Goal: Transaction & Acquisition: Purchase product/service

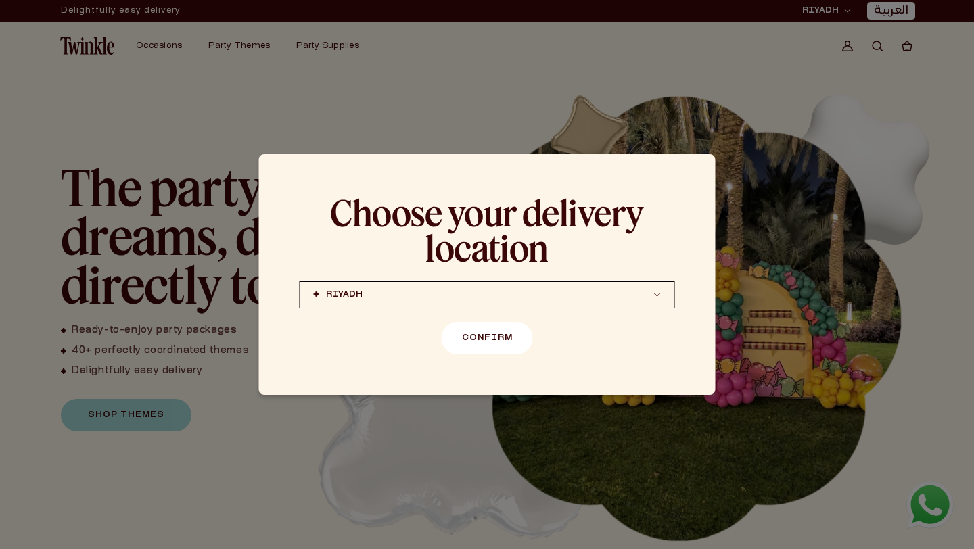
click at [516, 335] on button "Confirm" at bounding box center [487, 338] width 91 height 32
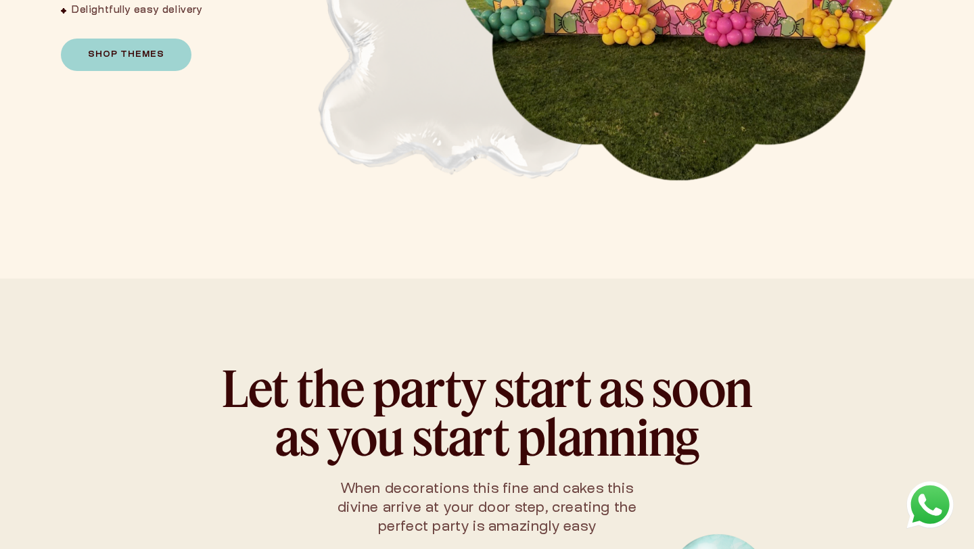
scroll to position [681, 0]
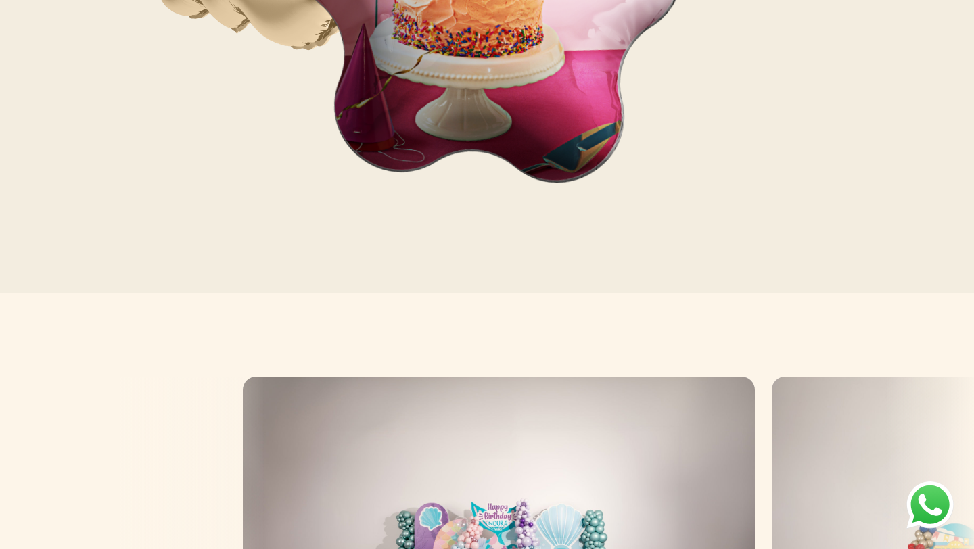
scroll to position [1486, 0]
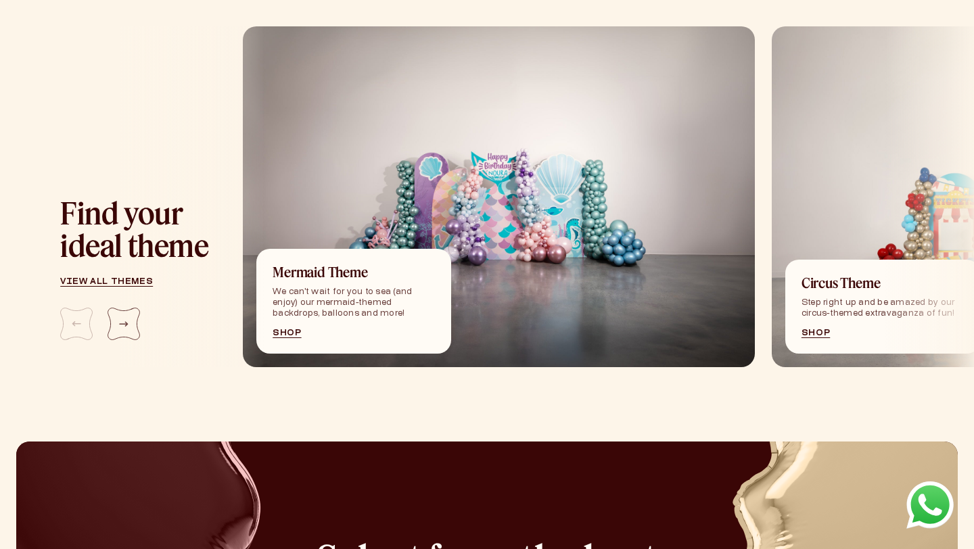
click at [271, 340] on div "Mermaid Theme We can't wait for you to sea (and enjoy) our mermaid-themed backd…" at bounding box center [353, 301] width 195 height 105
click at [281, 334] on link "Shop" at bounding box center [354, 334] width 162 height 8
